Goal: Task Accomplishment & Management: Use online tool/utility

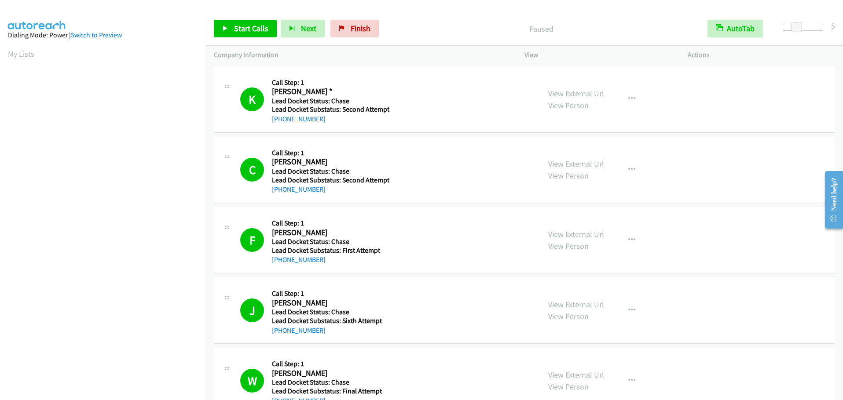
scroll to position [81, 0]
click at [241, 31] on span "Start Calls" at bounding box center [251, 28] width 34 height 10
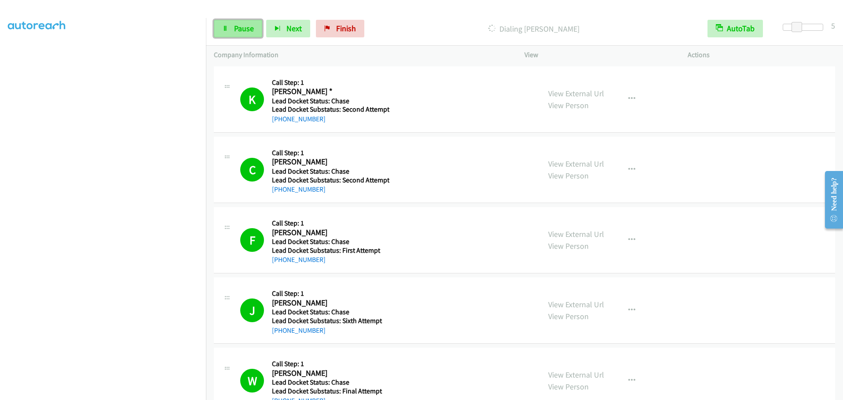
click at [245, 29] on span "Pause" at bounding box center [244, 28] width 20 height 10
click at [246, 29] on span "Start Calls" at bounding box center [251, 28] width 34 height 10
click at [235, 27] on span "Pause" at bounding box center [244, 28] width 20 height 10
click at [242, 27] on span "Start Calls" at bounding box center [251, 28] width 34 height 10
click at [240, 30] on span "Pause" at bounding box center [244, 28] width 20 height 10
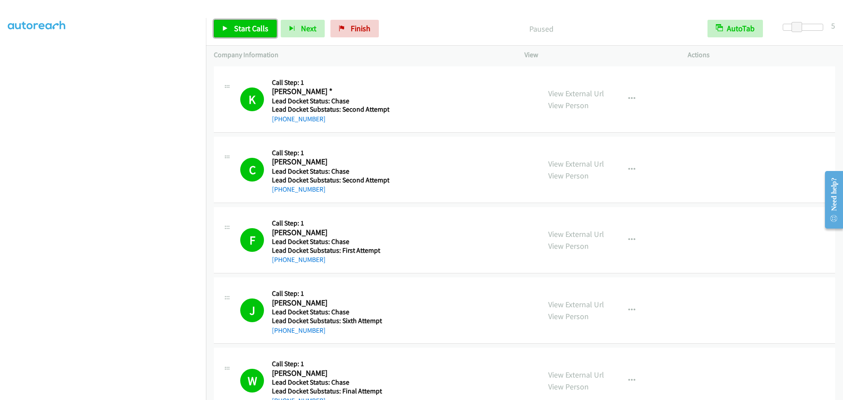
click at [246, 26] on span "Start Calls" at bounding box center [251, 28] width 34 height 10
click at [249, 28] on span "Pause" at bounding box center [244, 28] width 20 height 10
click at [239, 27] on span "Start Calls" at bounding box center [251, 28] width 34 height 10
click at [231, 31] on link "Pause" at bounding box center [238, 29] width 48 height 18
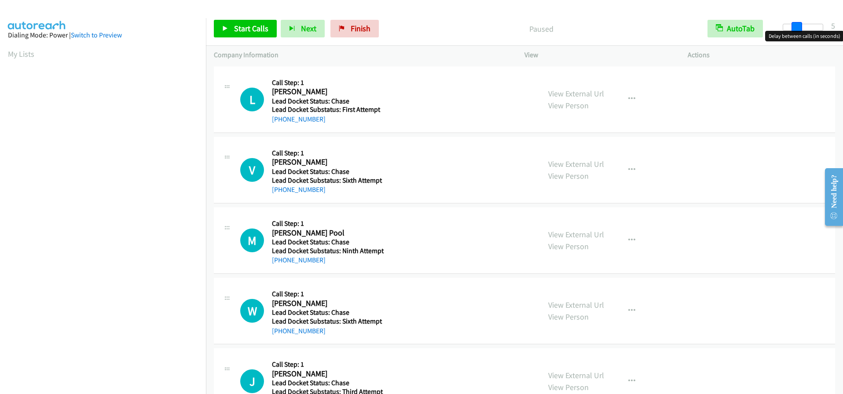
drag, startPoint x: 783, startPoint y: 28, endPoint x: 797, endPoint y: 25, distance: 14.0
click at [797, 25] on span at bounding box center [797, 27] width 11 height 11
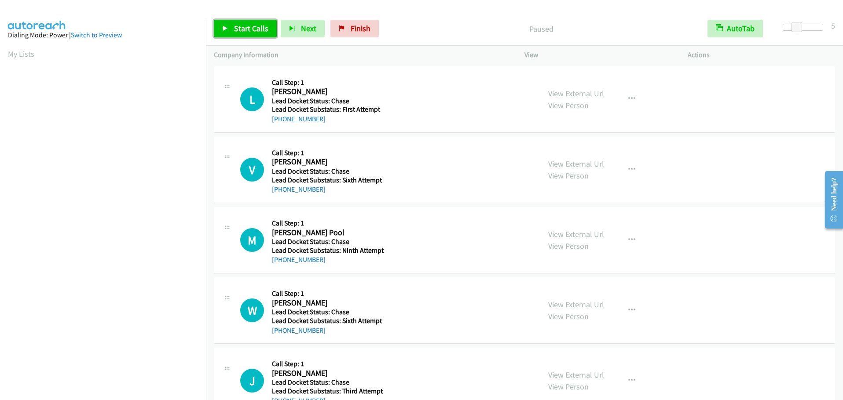
click at [246, 27] on span "Start Calls" at bounding box center [251, 28] width 34 height 10
click at [237, 32] on span "Pause" at bounding box center [244, 28] width 20 height 10
click at [239, 32] on span "Start Calls" at bounding box center [251, 28] width 34 height 10
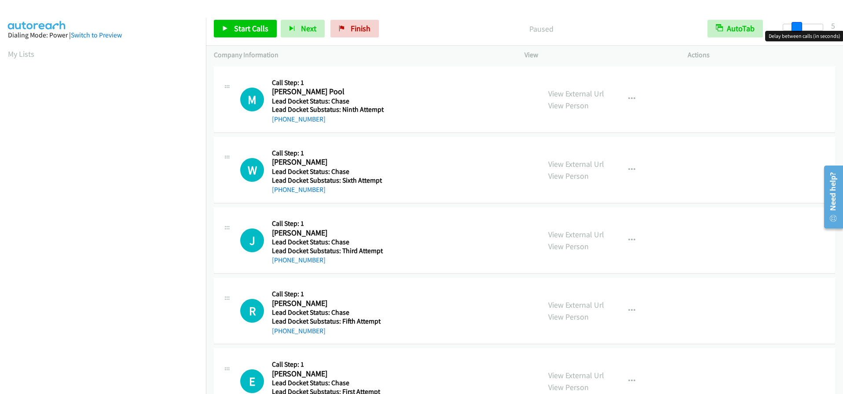
drag, startPoint x: 783, startPoint y: 26, endPoint x: 797, endPoint y: 29, distance: 14.4
click at [797, 29] on span at bounding box center [797, 27] width 11 height 11
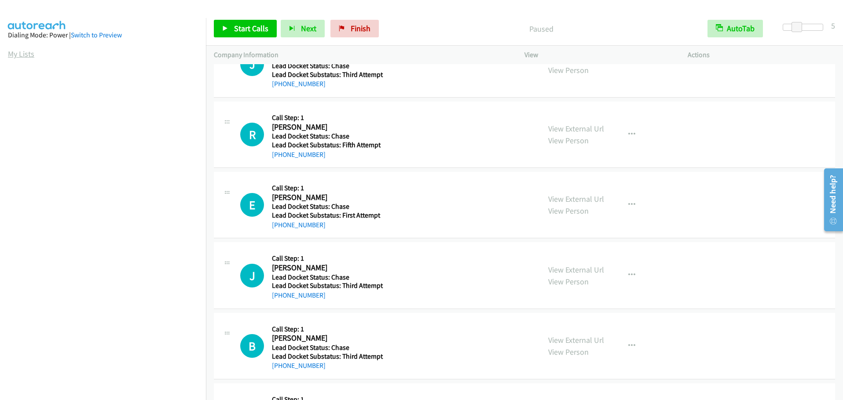
click at [12, 52] on link "My Lists" at bounding box center [21, 54] width 26 height 10
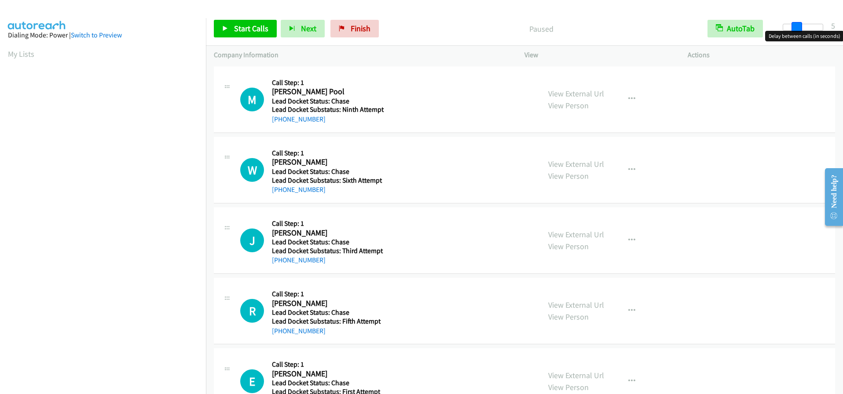
drag, startPoint x: 787, startPoint y: 26, endPoint x: 800, endPoint y: 26, distance: 13.2
click at [800, 26] on span at bounding box center [797, 27] width 11 height 11
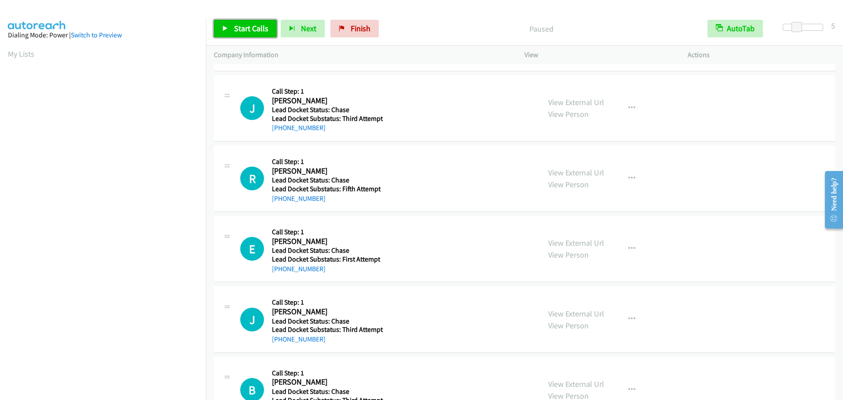
click at [253, 27] on span "Start Calls" at bounding box center [251, 28] width 34 height 10
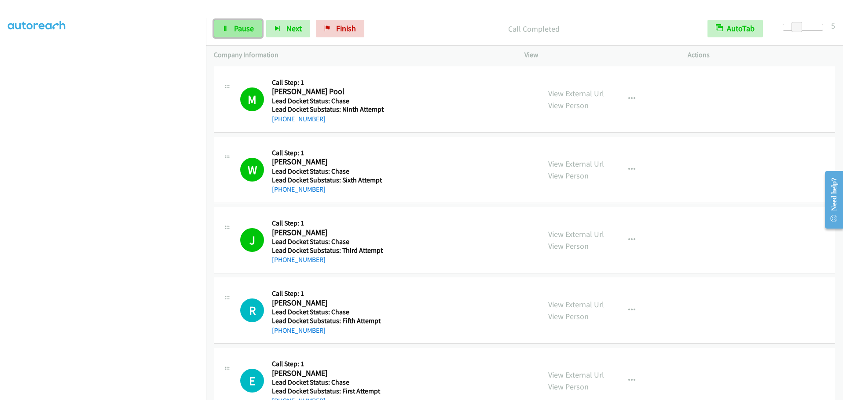
click at [239, 27] on span "Pause" at bounding box center [244, 28] width 20 height 10
click at [239, 27] on span "Start Calls" at bounding box center [251, 28] width 34 height 10
click at [231, 27] on link "Pause" at bounding box center [238, 29] width 48 height 18
click at [245, 26] on span "Start Calls" at bounding box center [251, 28] width 34 height 10
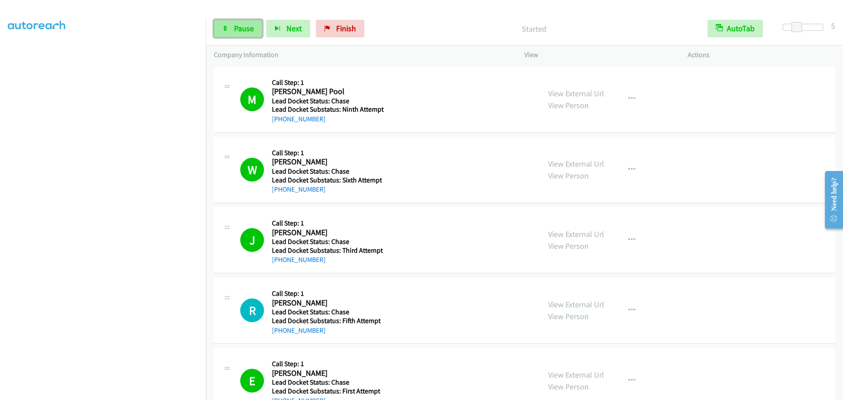
click at [239, 29] on span "Pause" at bounding box center [244, 28] width 20 height 10
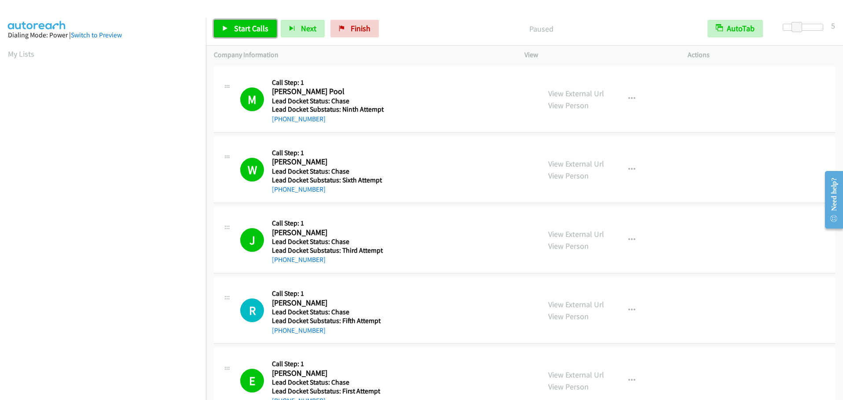
drag, startPoint x: 239, startPoint y: 22, endPoint x: 244, endPoint y: 22, distance: 4.9
click at [239, 22] on link "Start Calls" at bounding box center [245, 29] width 63 height 18
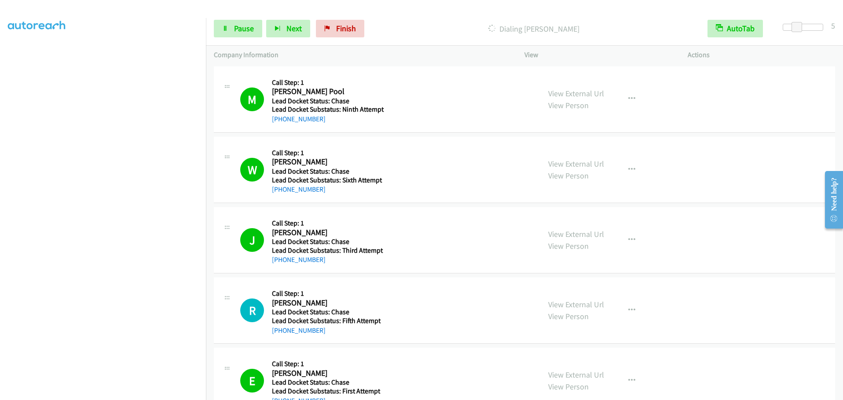
scroll to position [93, 0]
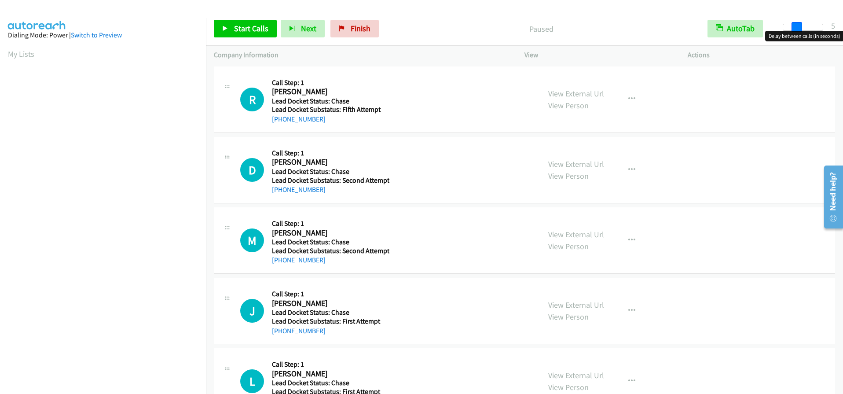
drag, startPoint x: 781, startPoint y: 29, endPoint x: 795, endPoint y: 37, distance: 16.0
click at [795, 37] on body "Start Calls Pause Next Finish Paused AutoTab AutoTab 5 Company Information Info…" at bounding box center [421, 21] width 843 height 42
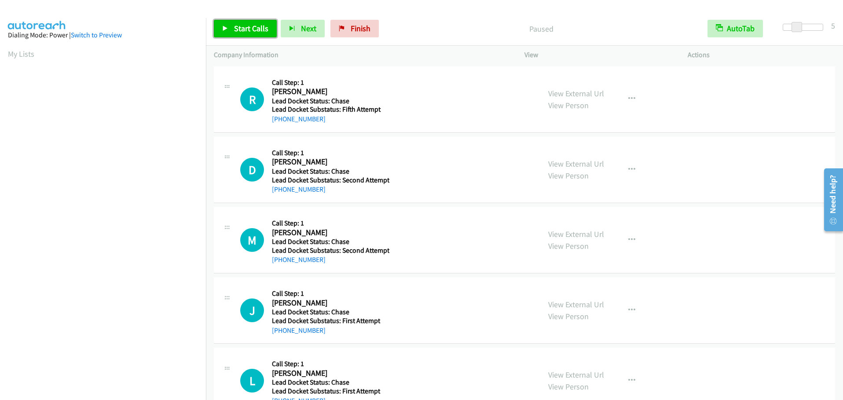
click at [240, 26] on span "Start Calls" at bounding box center [251, 28] width 34 height 10
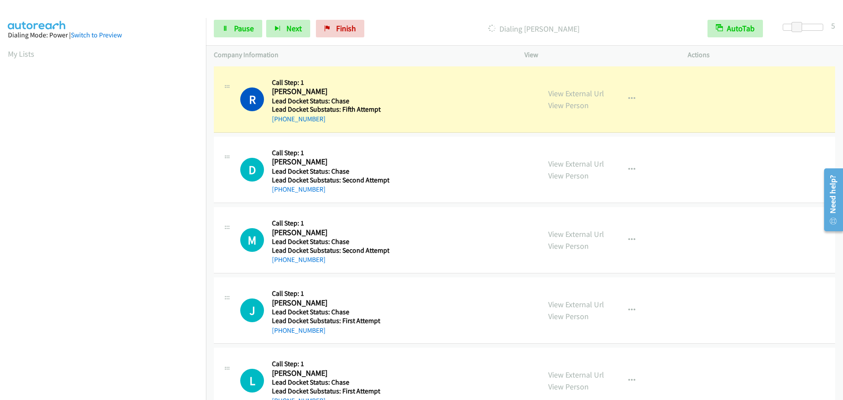
scroll to position [93, 0]
click at [243, 29] on span "Pause" at bounding box center [244, 28] width 20 height 10
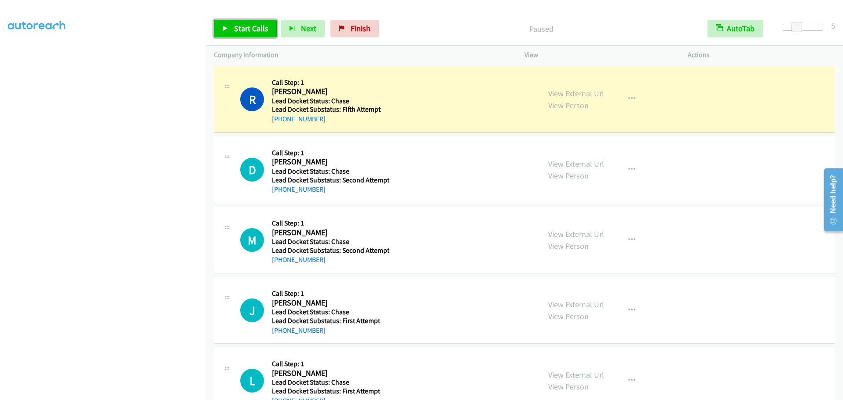
click at [243, 29] on span "Start Calls" at bounding box center [251, 28] width 34 height 10
click at [336, 28] on span "Finish" at bounding box center [346, 28] width 20 height 10
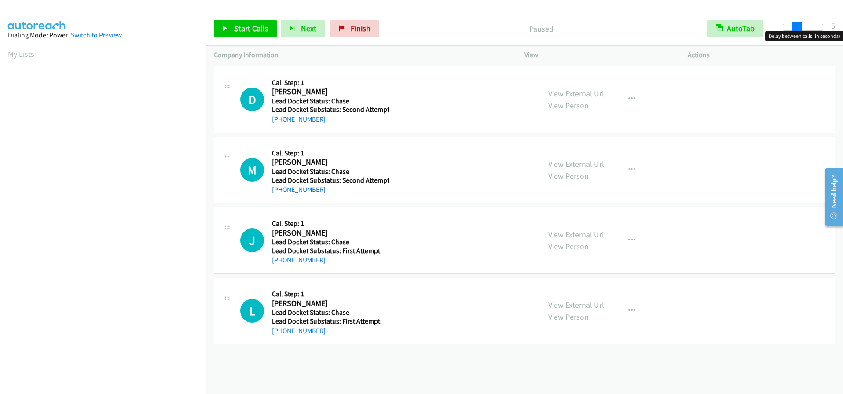
drag, startPoint x: 785, startPoint y: 28, endPoint x: 797, endPoint y: 28, distance: 12.3
click at [797, 28] on span at bounding box center [797, 27] width 11 height 11
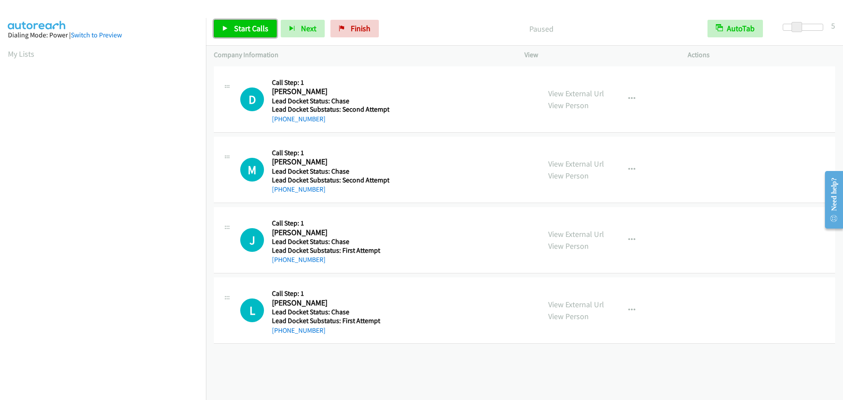
click at [245, 32] on span "Start Calls" at bounding box center [251, 28] width 34 height 10
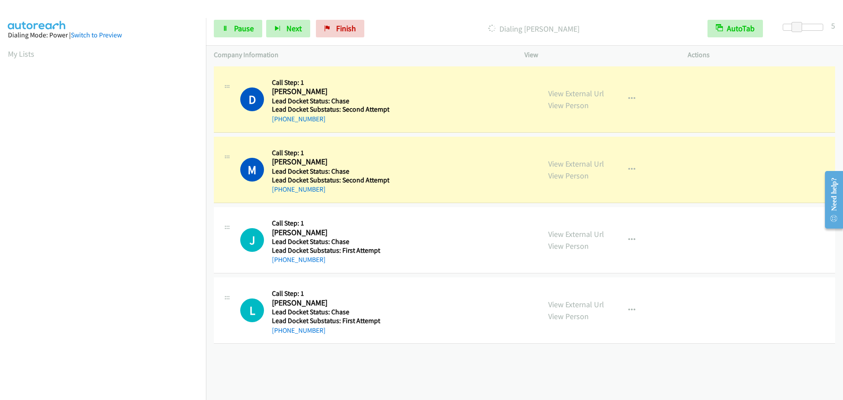
scroll to position [93, 0]
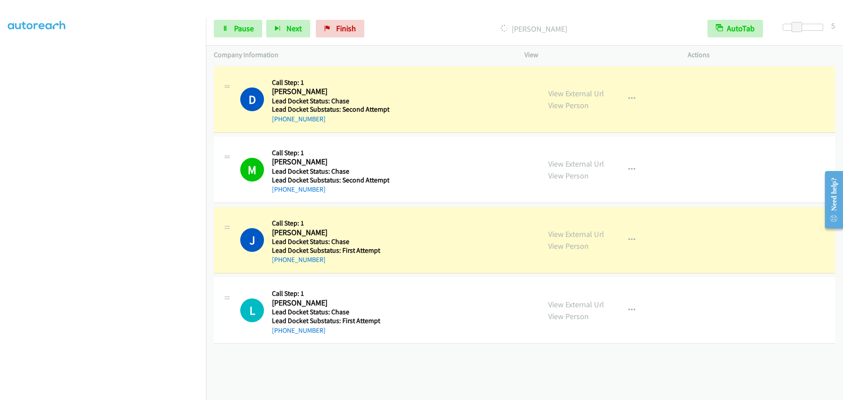
click at [318, 105] on h5 "Lead Docket Status: Chase" at bounding box center [330, 101] width 117 height 9
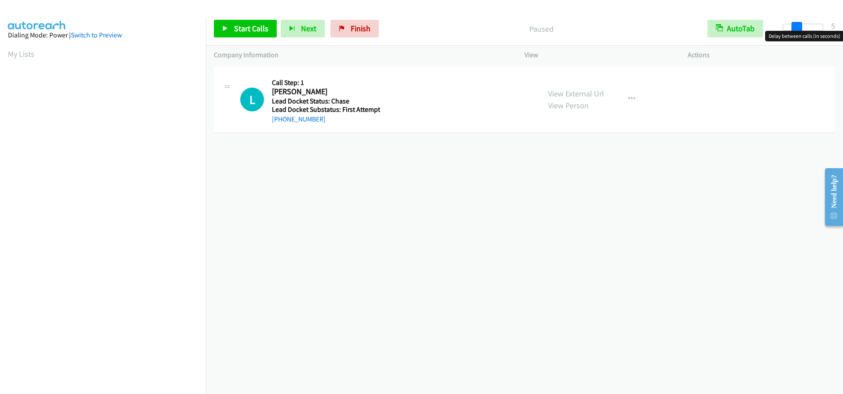
drag, startPoint x: 785, startPoint y: 27, endPoint x: 798, endPoint y: 26, distance: 12.9
click at [798, 26] on span at bounding box center [797, 27] width 11 height 11
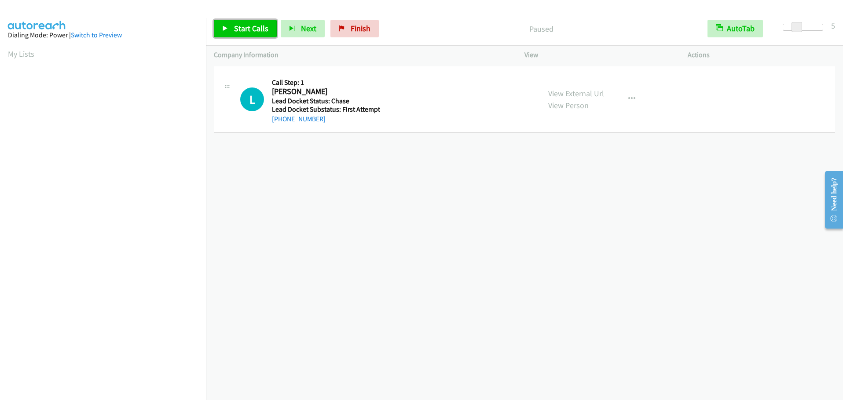
click at [235, 22] on link "Start Calls" at bounding box center [245, 29] width 63 height 18
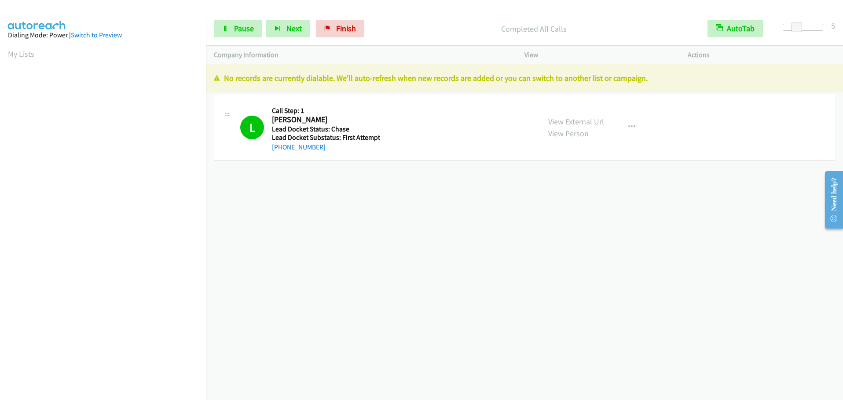
scroll to position [93, 0]
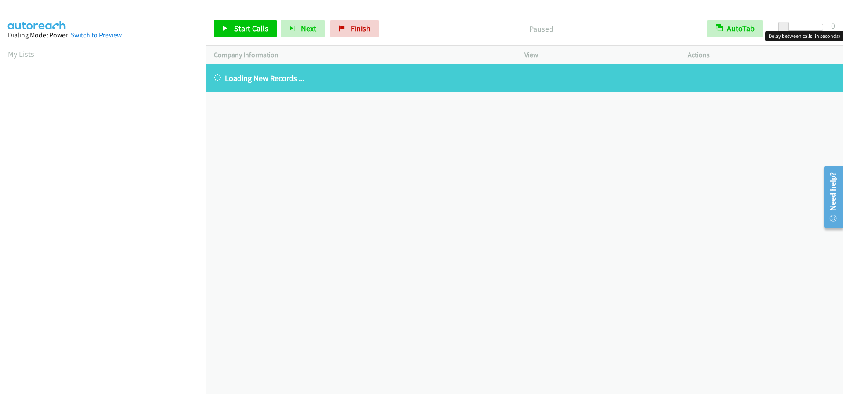
click at [781, 28] on span at bounding box center [783, 27] width 11 height 11
drag, startPoint x: 781, startPoint y: 28, endPoint x: 793, endPoint y: 26, distance: 12.4
click at [793, 26] on span at bounding box center [797, 27] width 11 height 11
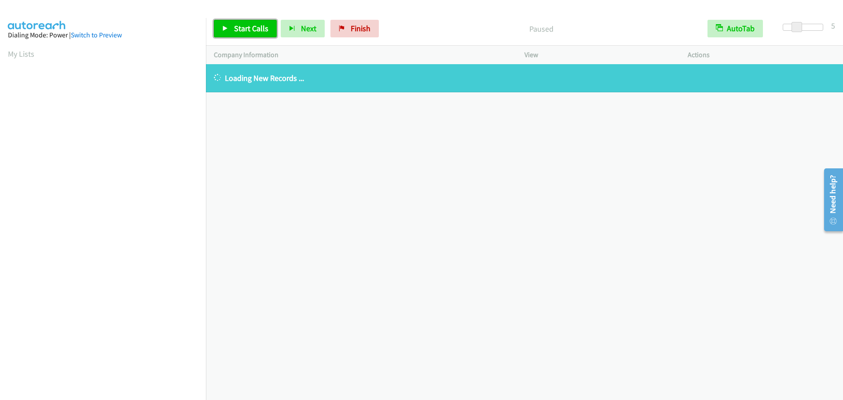
click at [244, 33] on span "Start Calls" at bounding box center [251, 28] width 34 height 10
click at [4, 49] on aside "Dialing Mode: Power | Switch to Preview My Lists" at bounding box center [103, 261] width 206 height 487
